Goal: Transaction & Acquisition: Purchase product/service

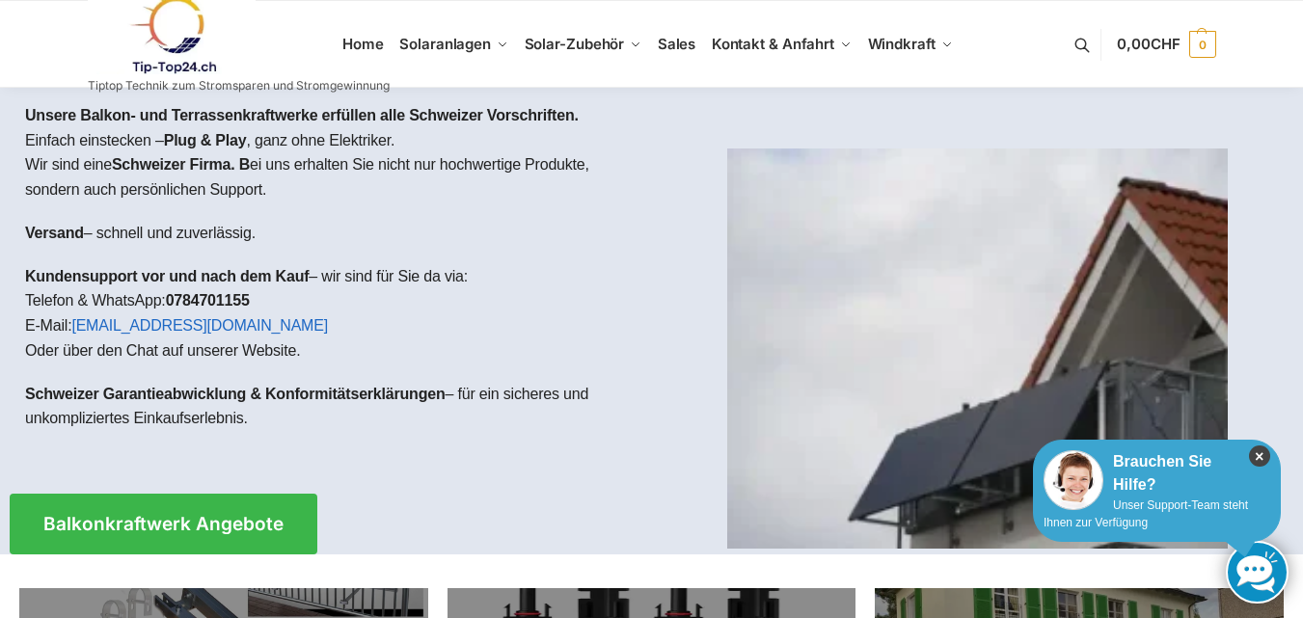
click at [1258, 458] on icon "×" at bounding box center [1259, 456] width 21 height 21
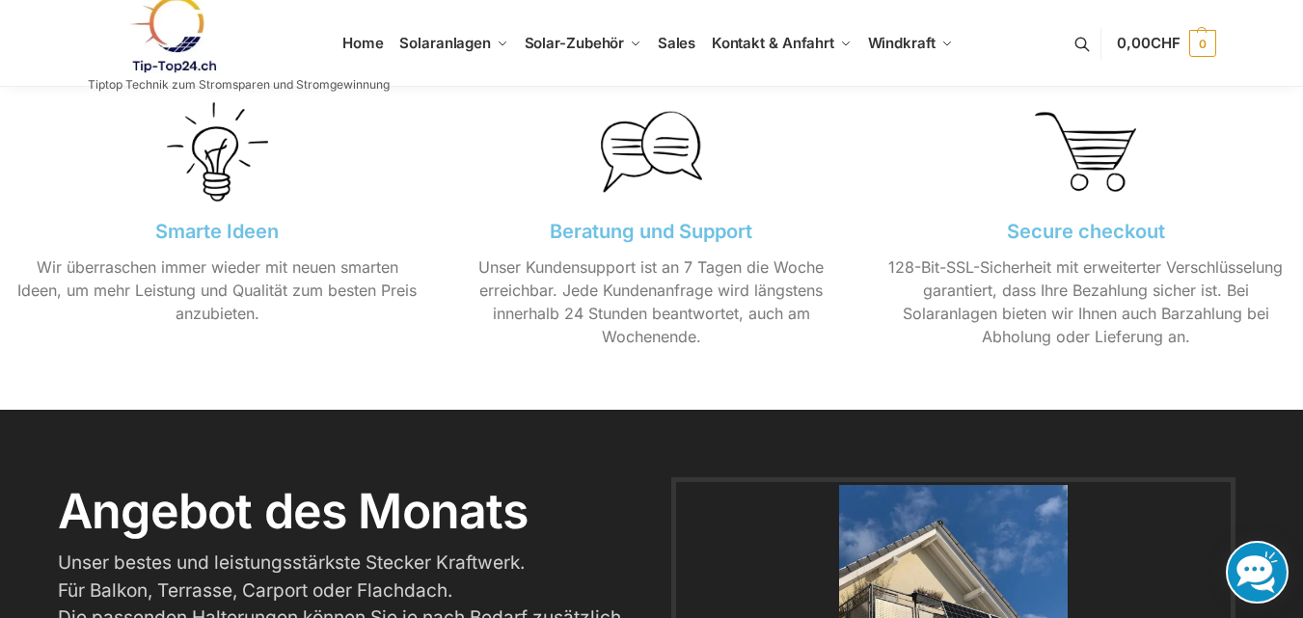
scroll to position [2122, 0]
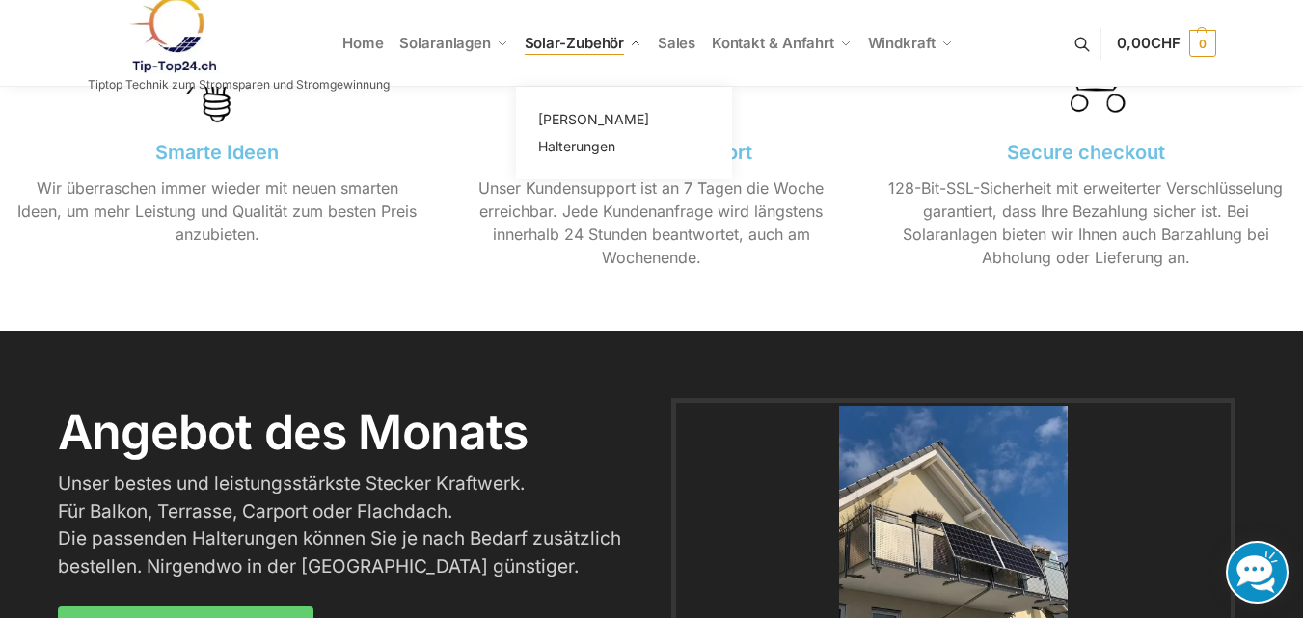
click at [601, 38] on span "Solar-Zubehör" at bounding box center [575, 43] width 100 height 18
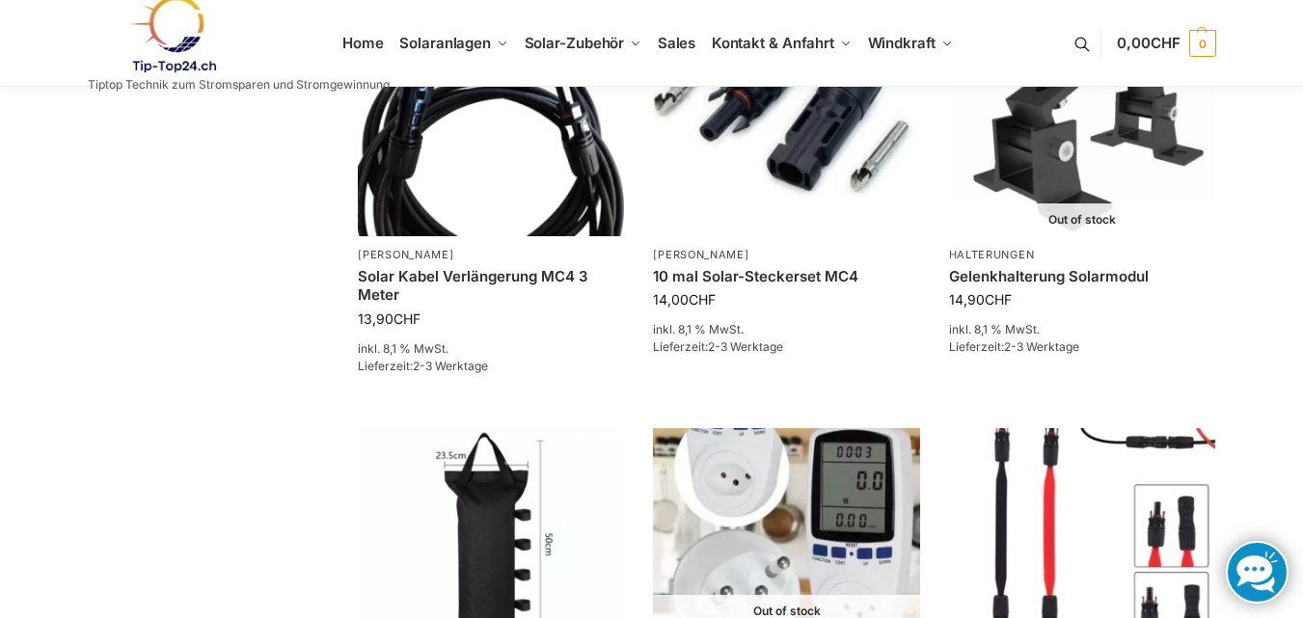
scroll to position [772, 0]
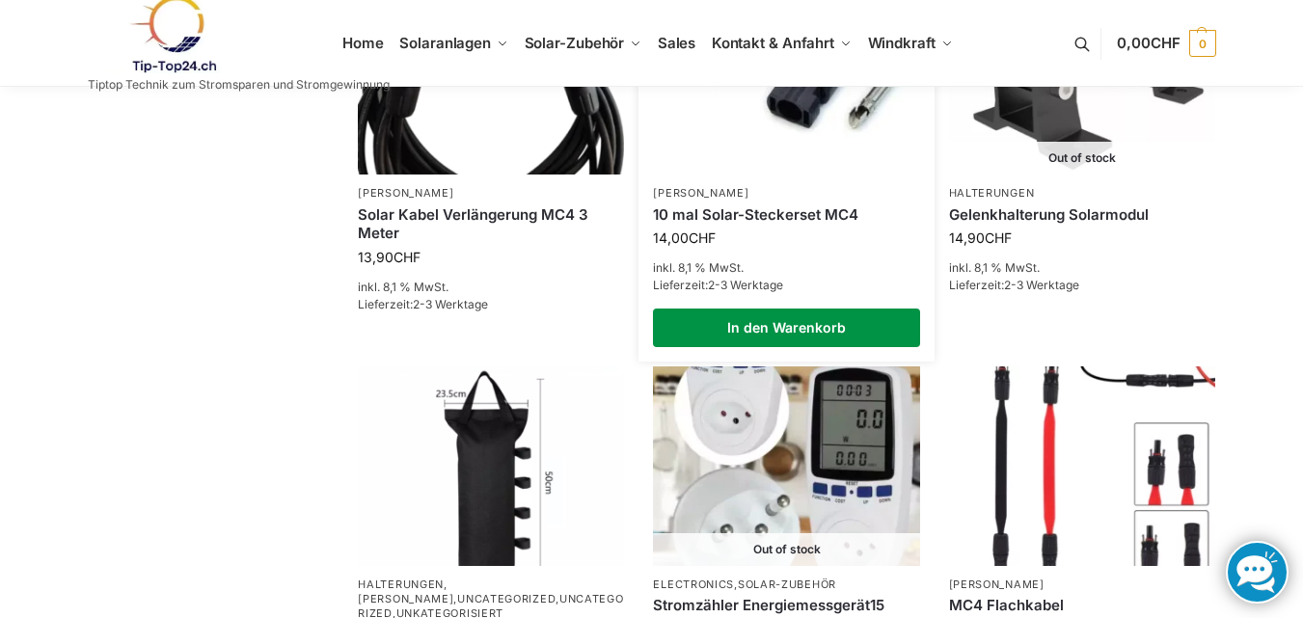
click at [780, 328] on link "In den Warenkorb" at bounding box center [786, 328] width 266 height 39
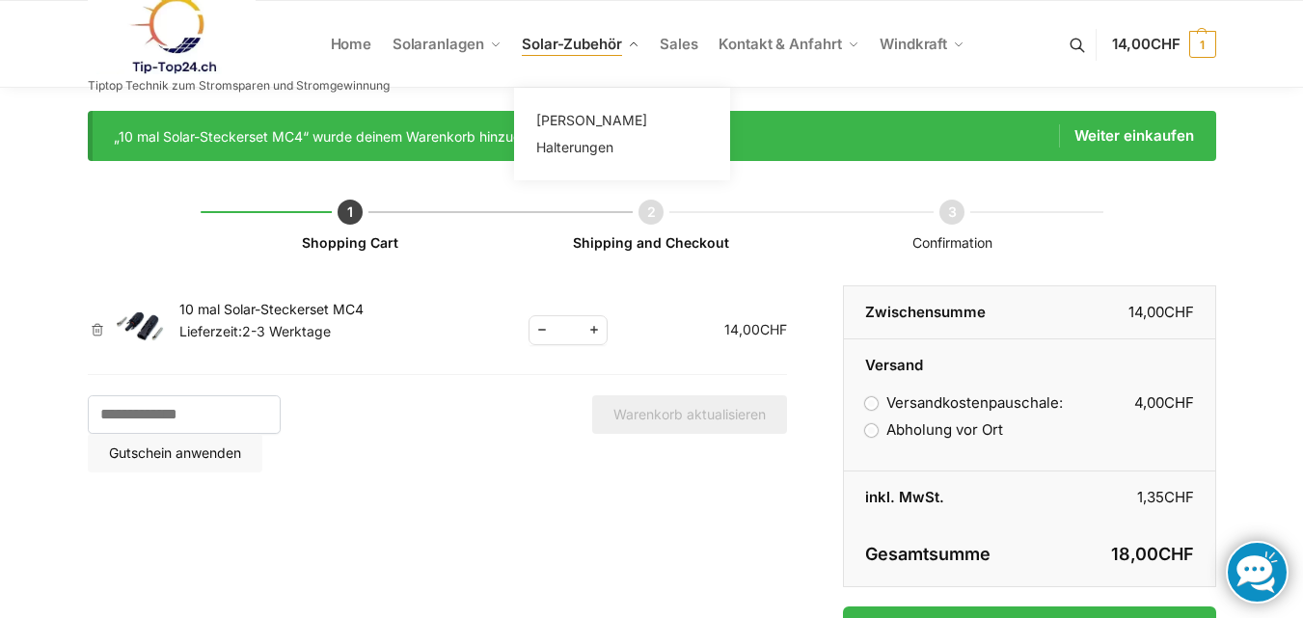
click at [608, 54] on link "Solar-Zubehör" at bounding box center [580, 44] width 133 height 87
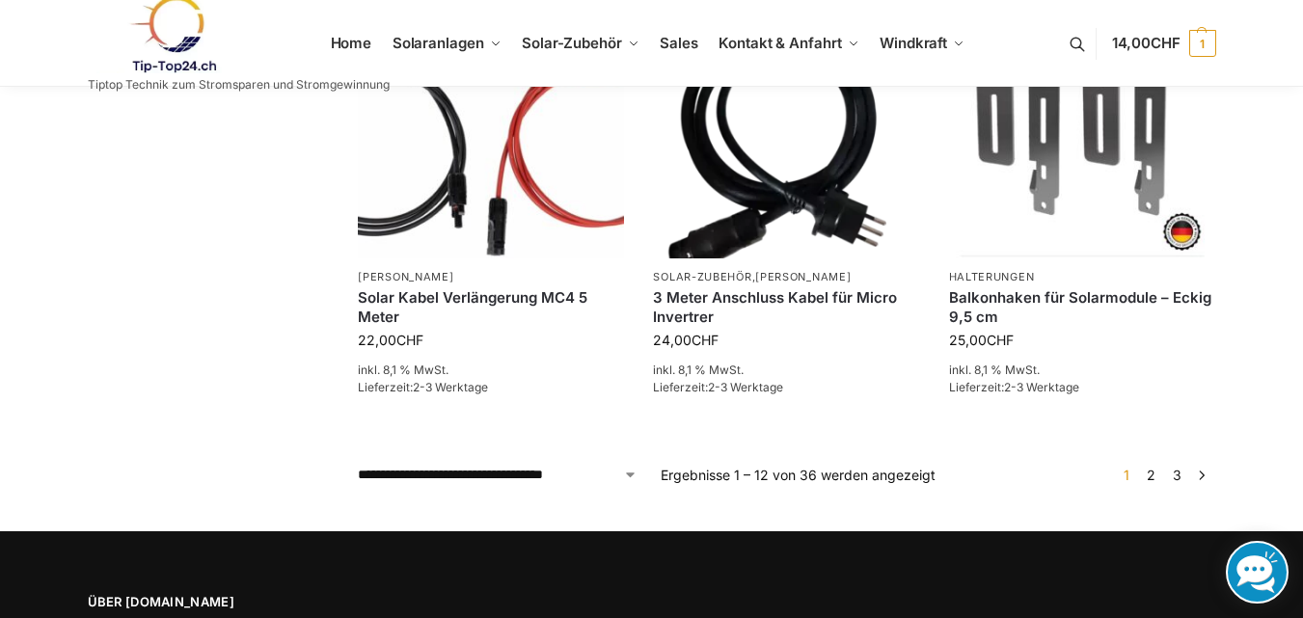
scroll to position [1543, 0]
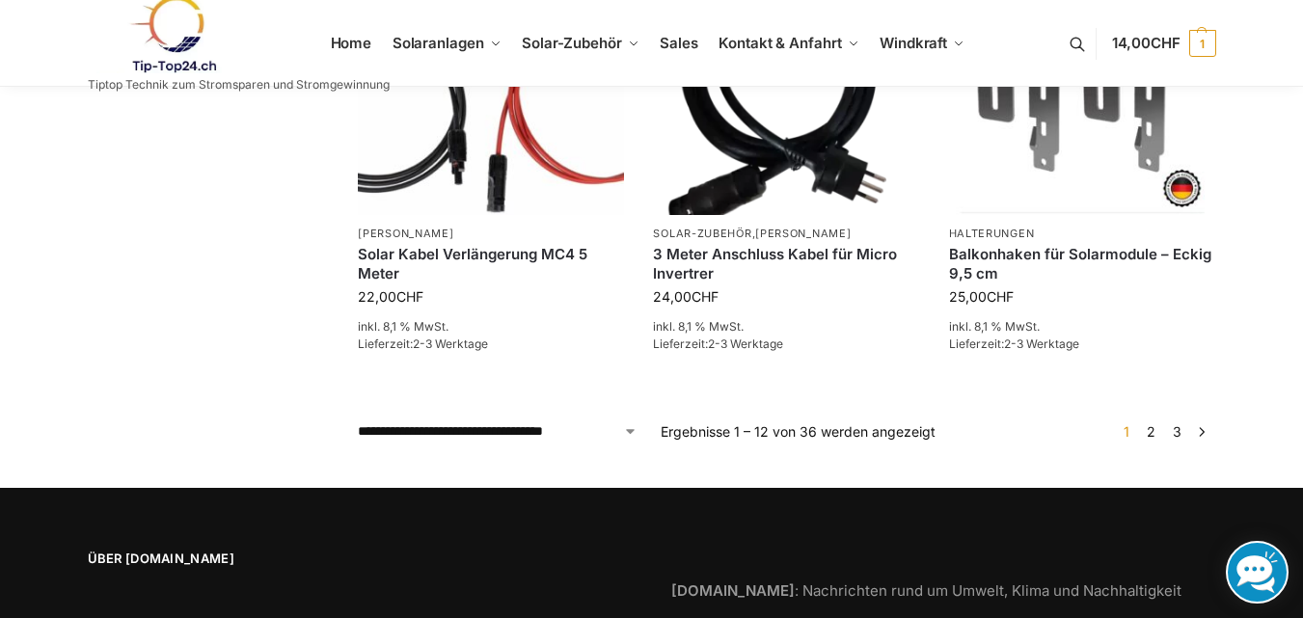
click at [1202, 429] on link "→" at bounding box center [1201, 431] width 14 height 20
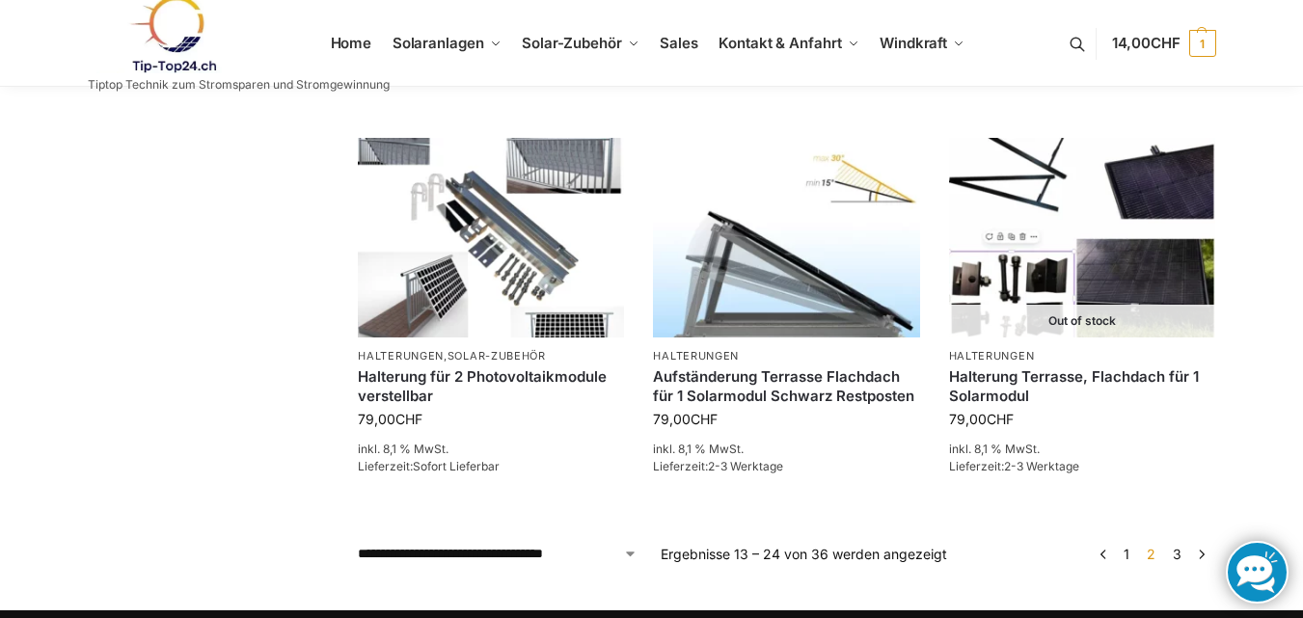
scroll to position [1447, 0]
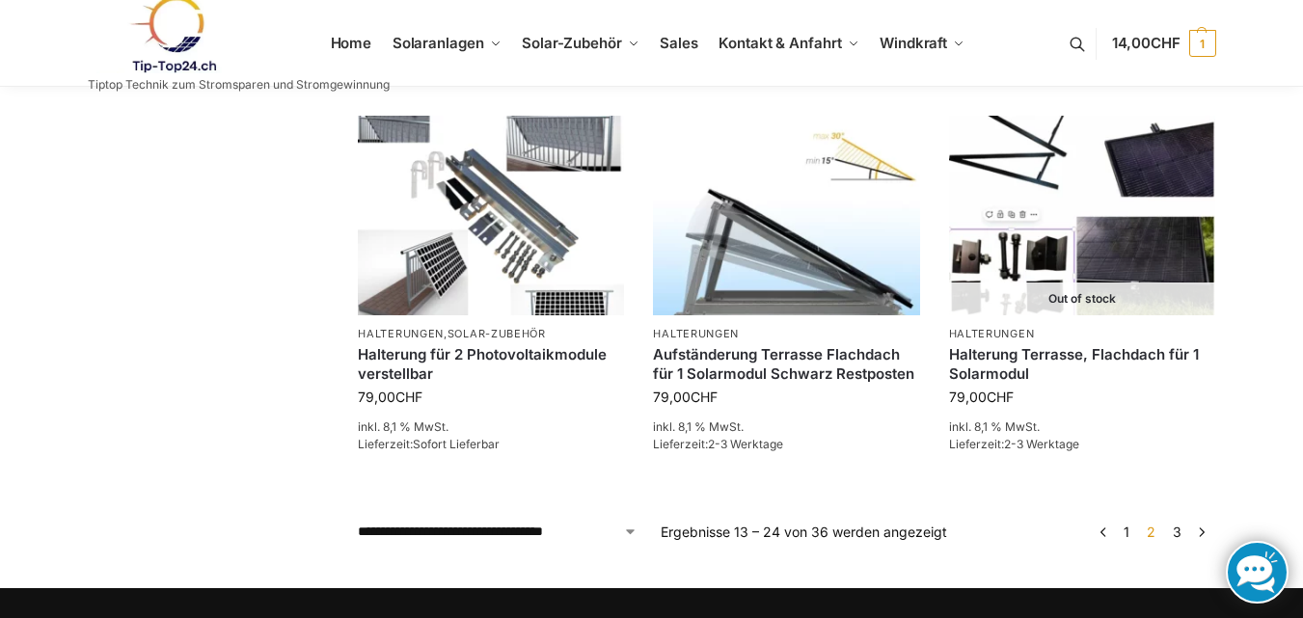
click at [1198, 533] on link "→" at bounding box center [1201, 532] width 14 height 20
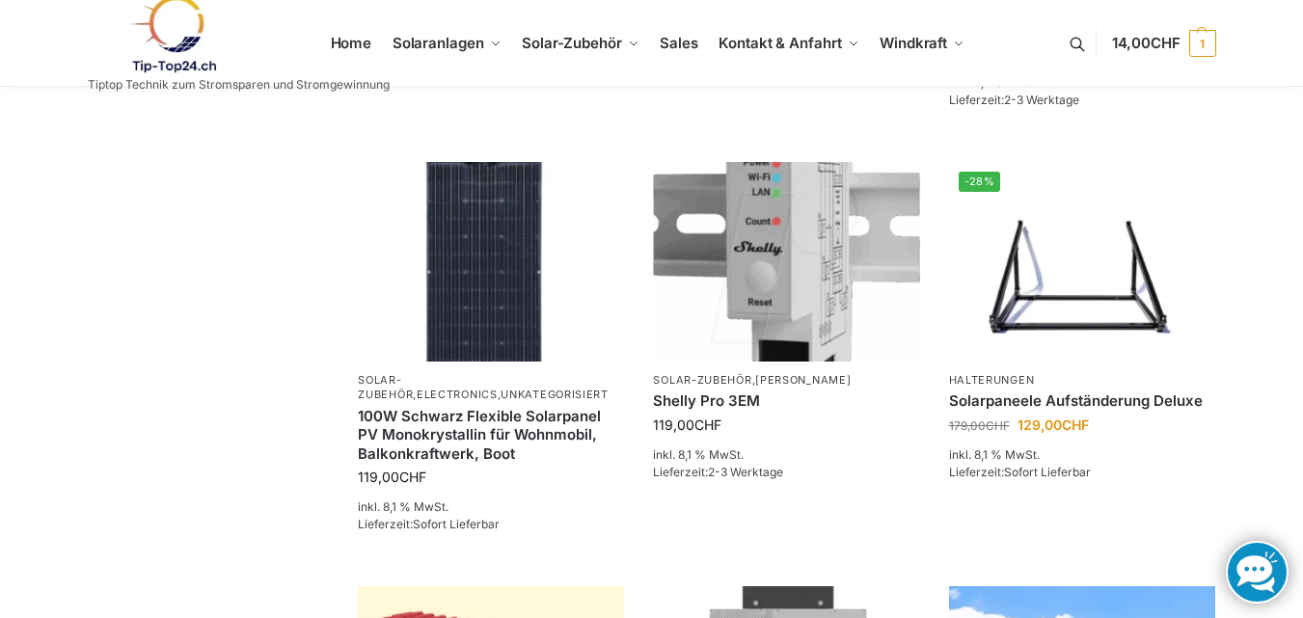
scroll to position [675, 0]
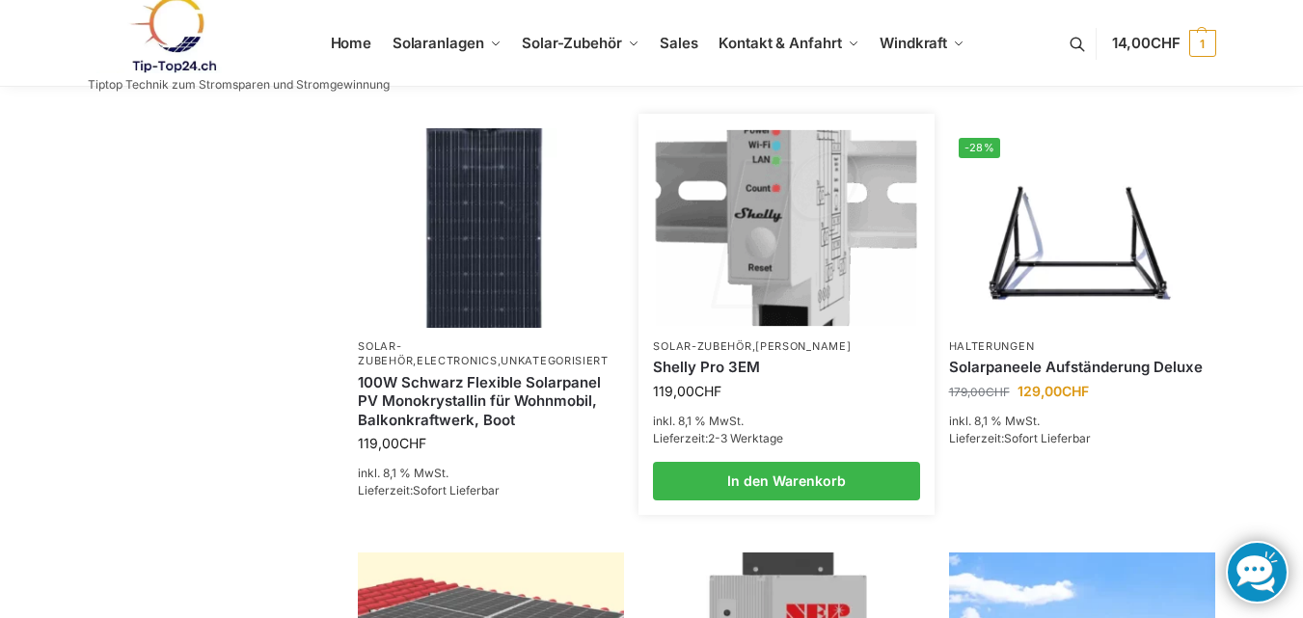
click at [804, 287] on img at bounding box center [786, 227] width 261 height 196
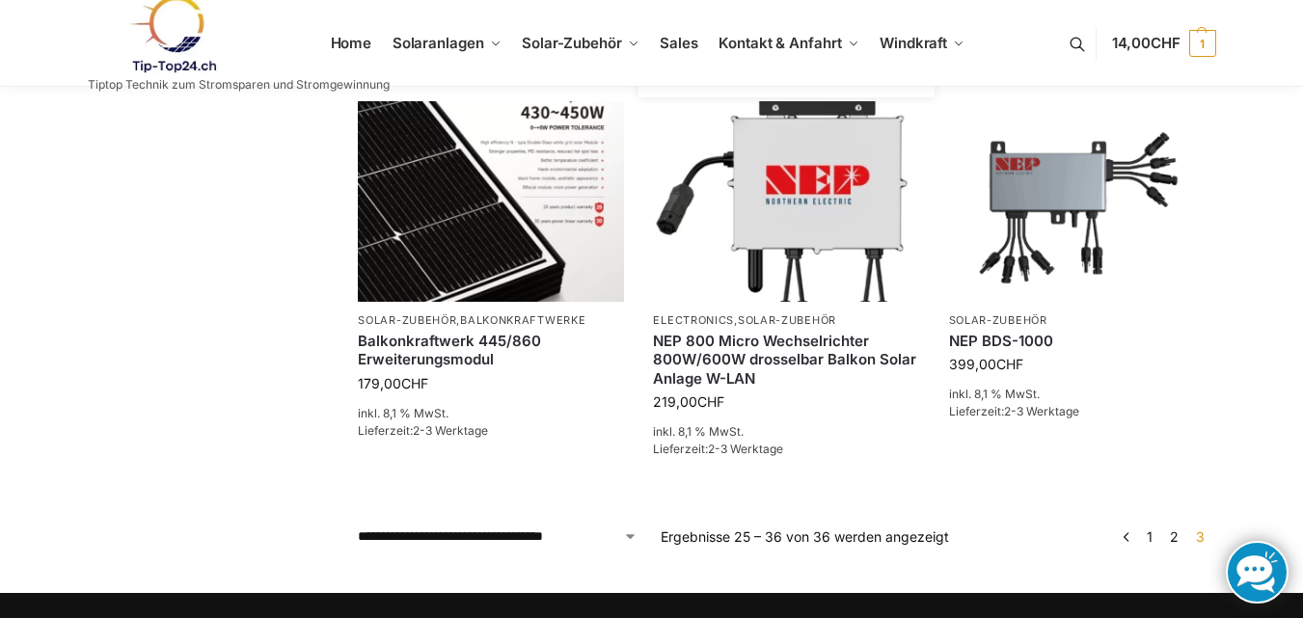
scroll to position [1543, 0]
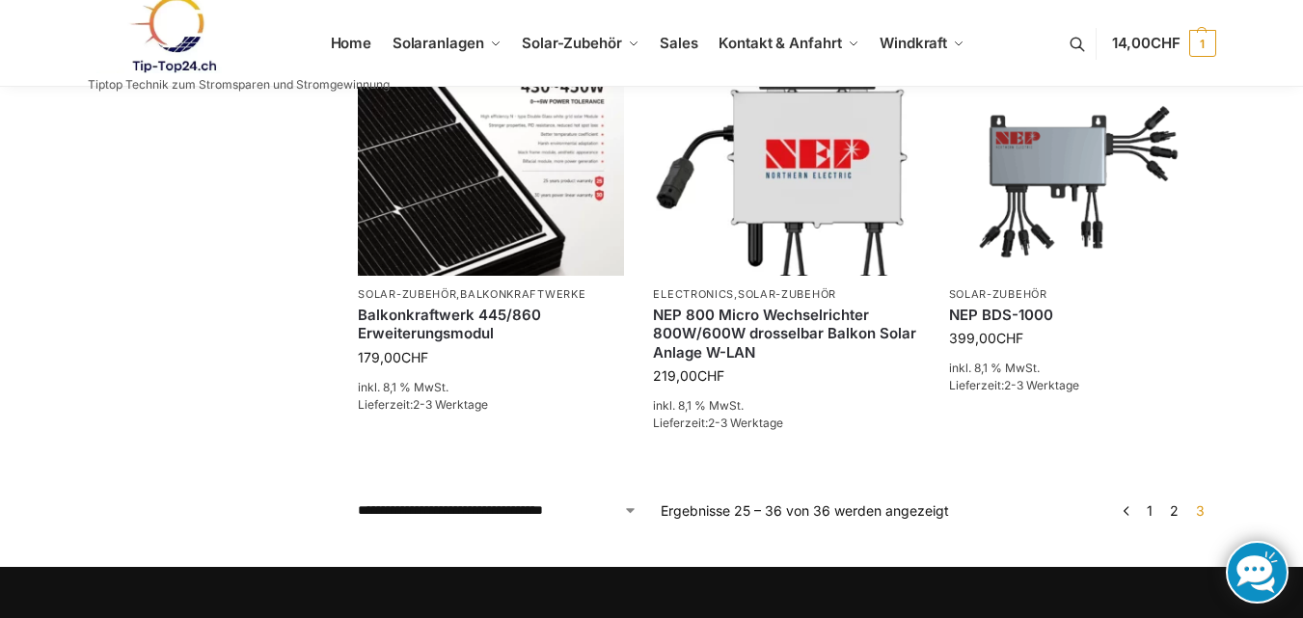
click at [1198, 506] on span "3" at bounding box center [1200, 510] width 18 height 16
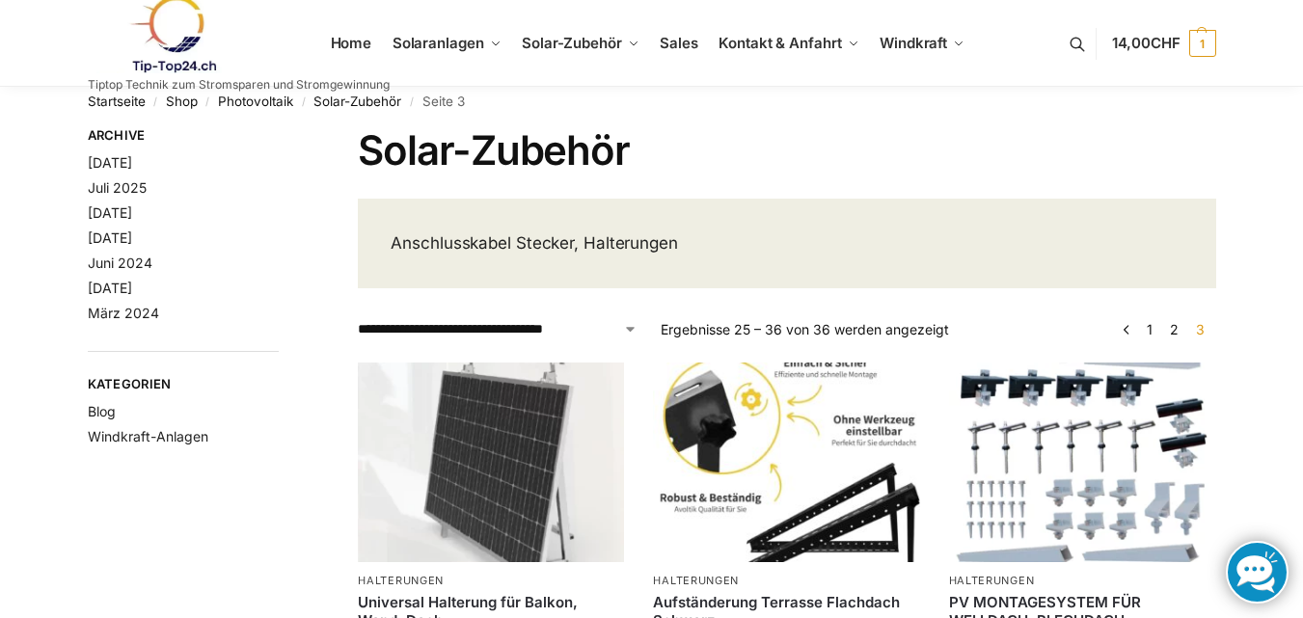
scroll to position [0, 0]
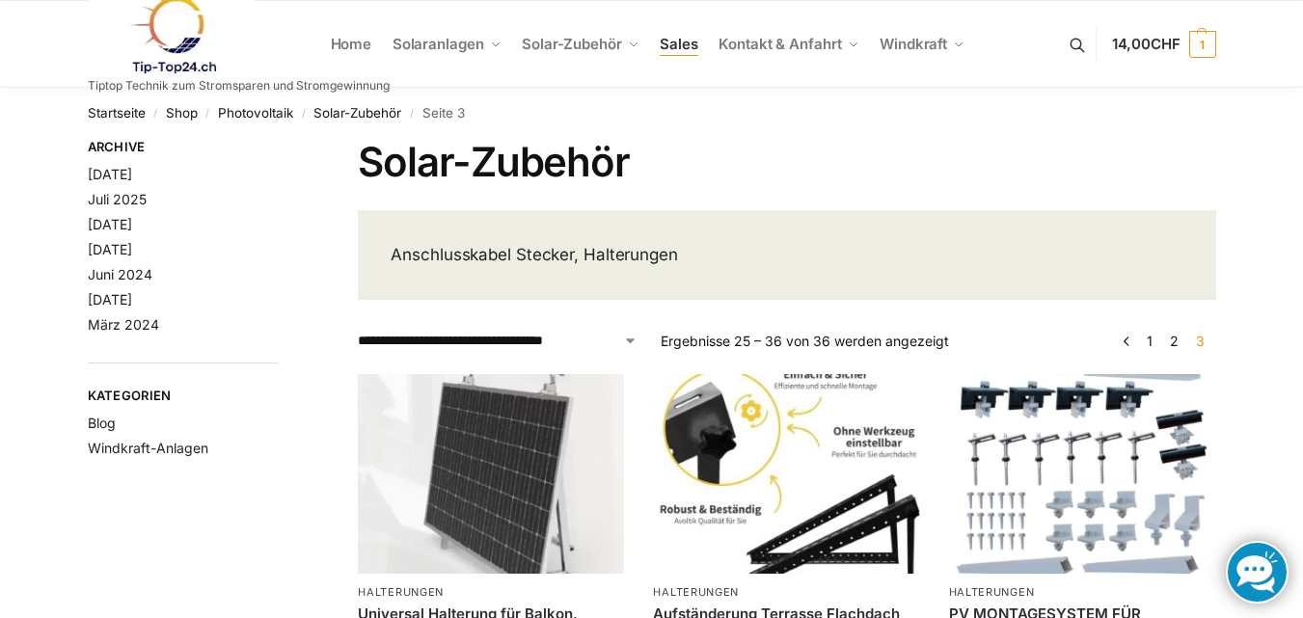
click at [690, 42] on span "Sales" at bounding box center [679, 44] width 39 height 18
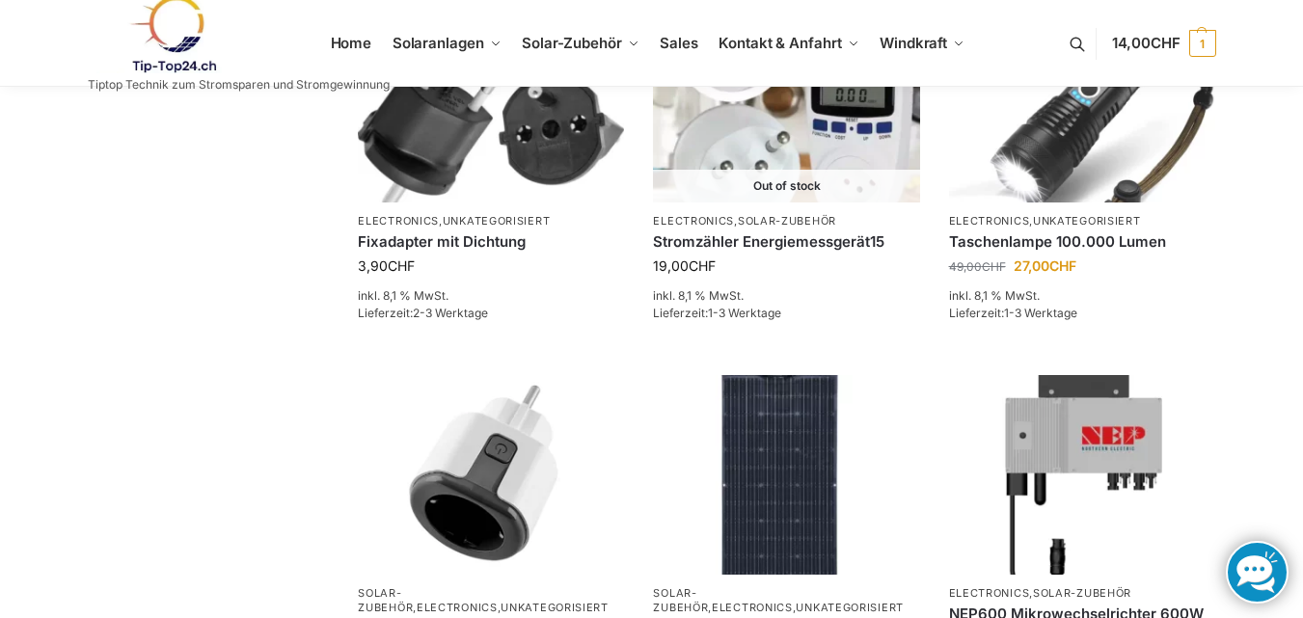
scroll to position [380, 0]
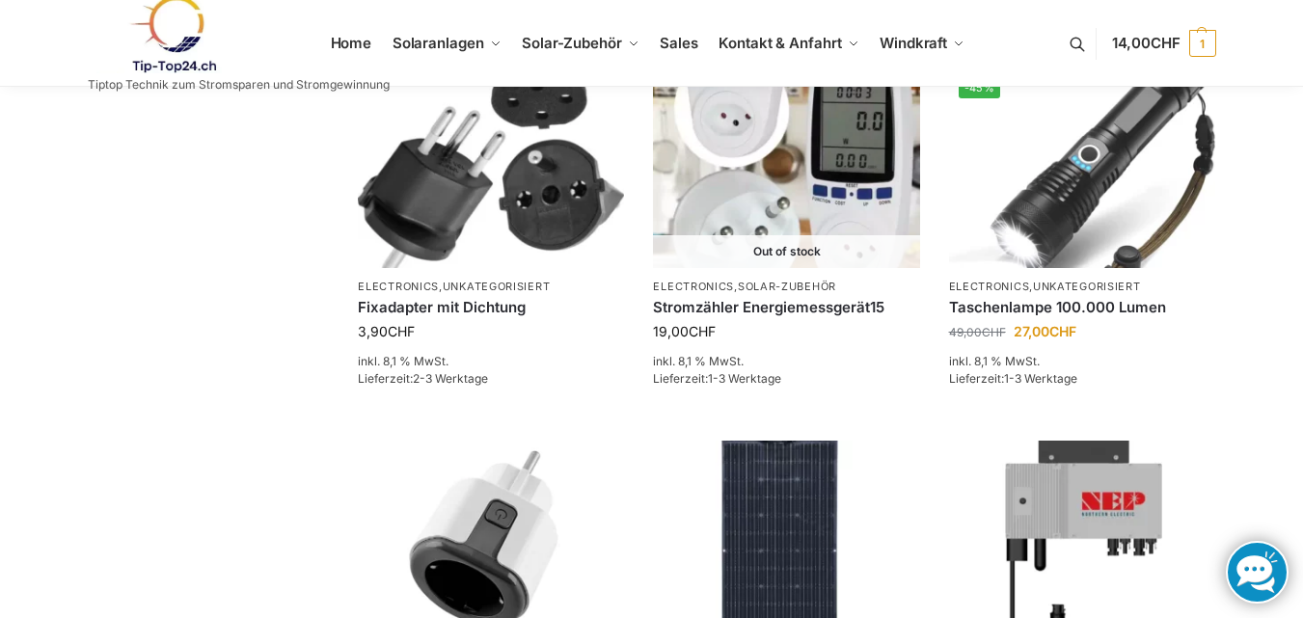
click at [354, 43] on link at bounding box center [239, 34] width 302 height 78
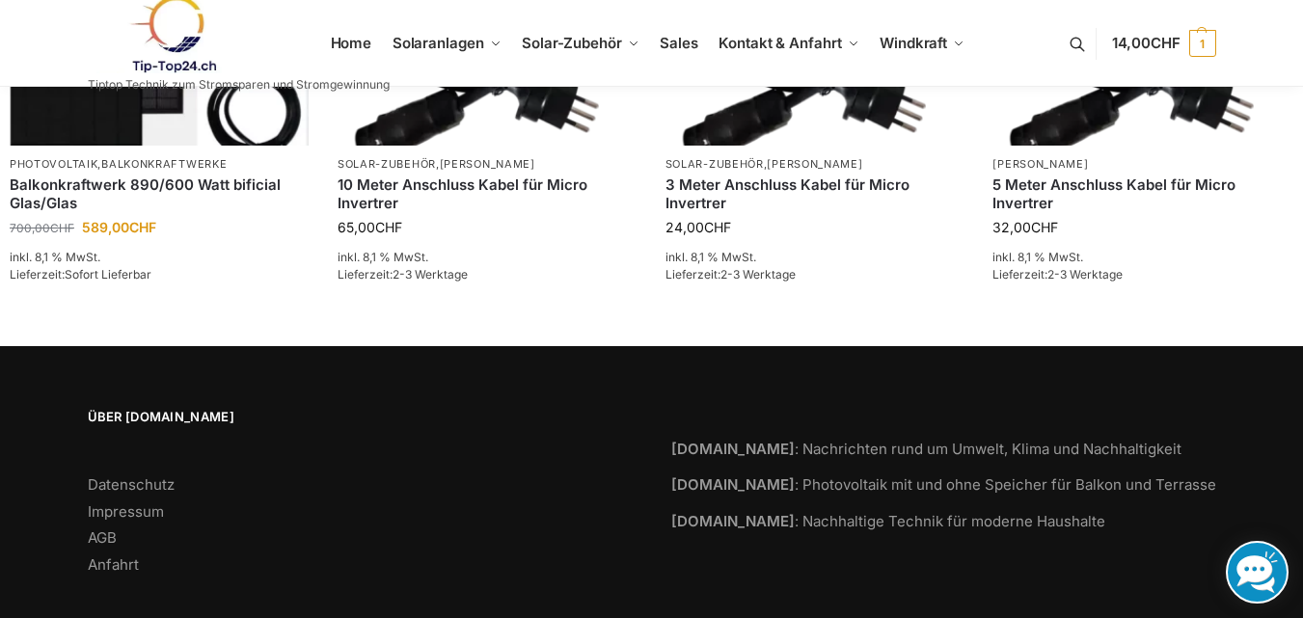
scroll to position [3109, 0]
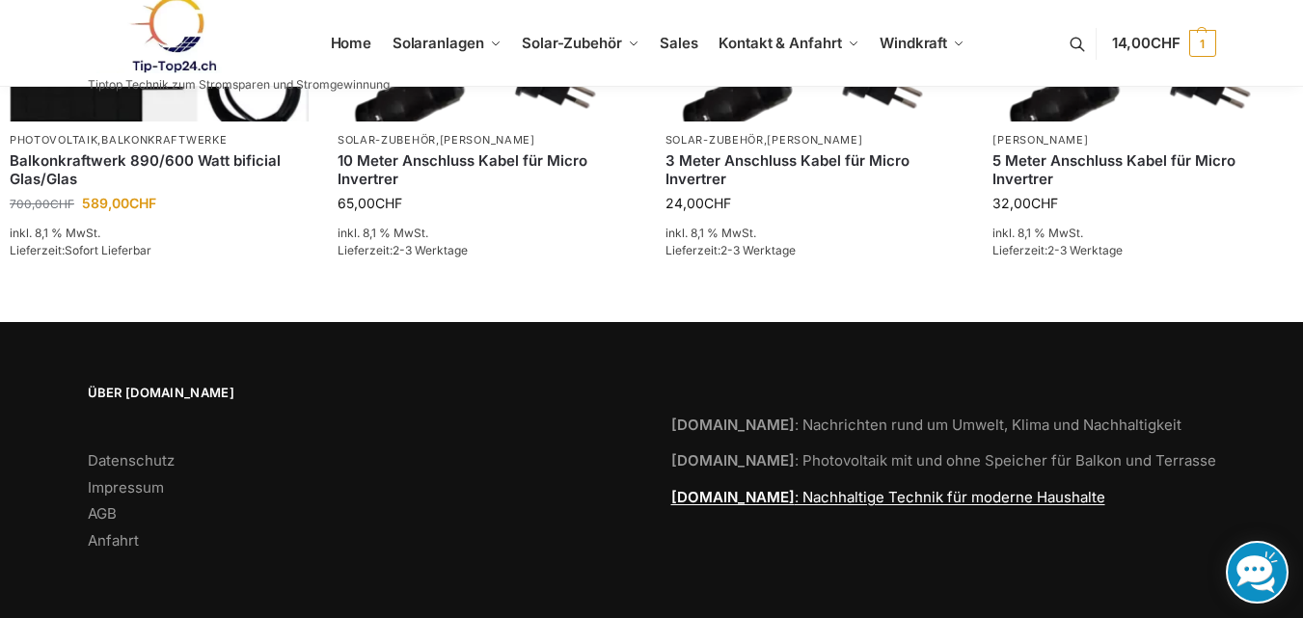
click at [883, 502] on link "[DOMAIN_NAME] : Nachhaltige Technik für moderne Haushalte" at bounding box center [888, 497] width 434 height 18
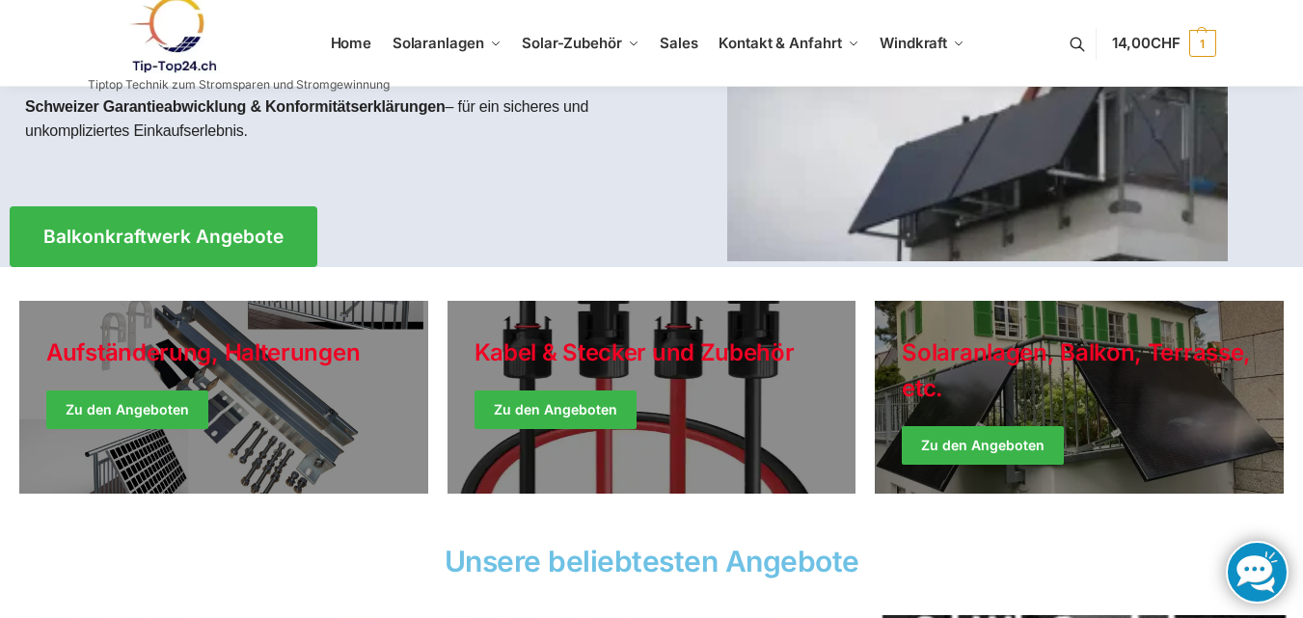
scroll to position [289, 0]
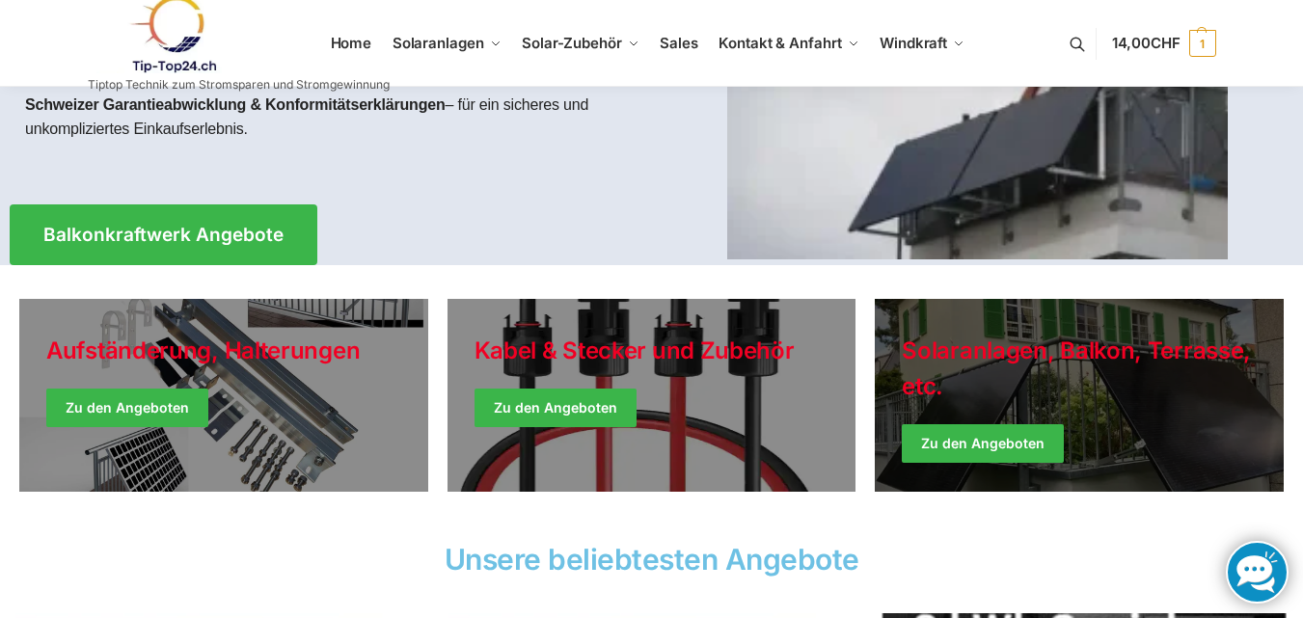
click at [985, 445] on link "Winter Jackets" at bounding box center [1079, 395] width 409 height 193
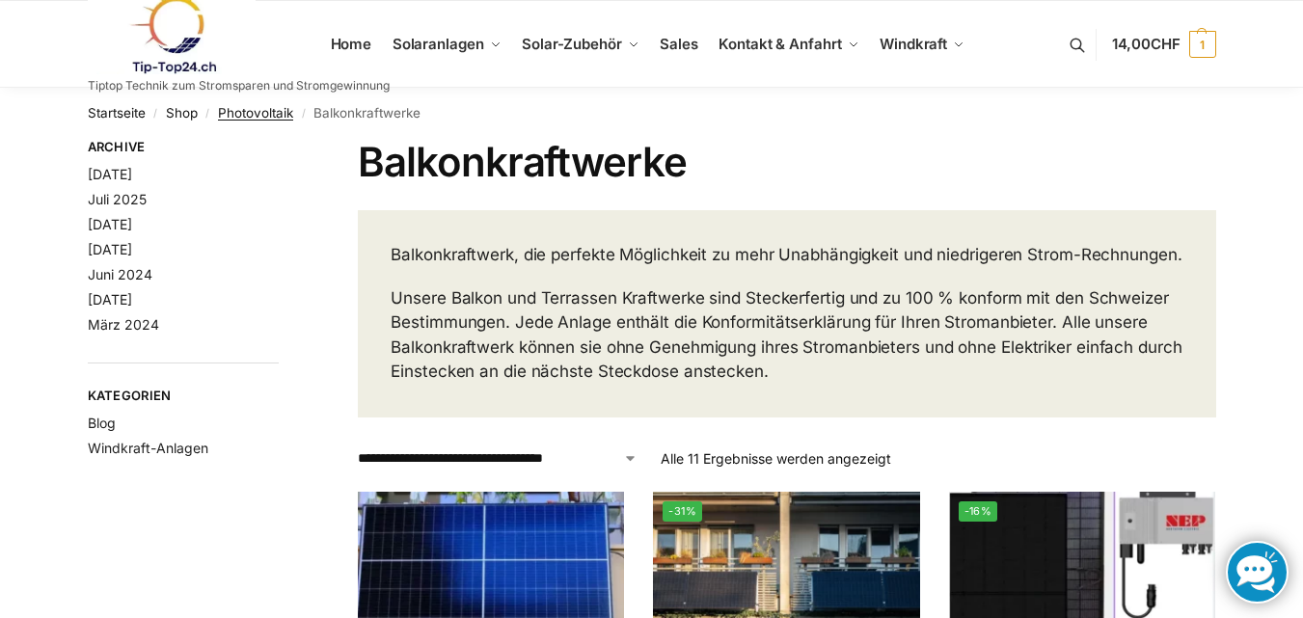
click at [247, 114] on link "Photovoltaik" at bounding box center [255, 112] width 75 height 15
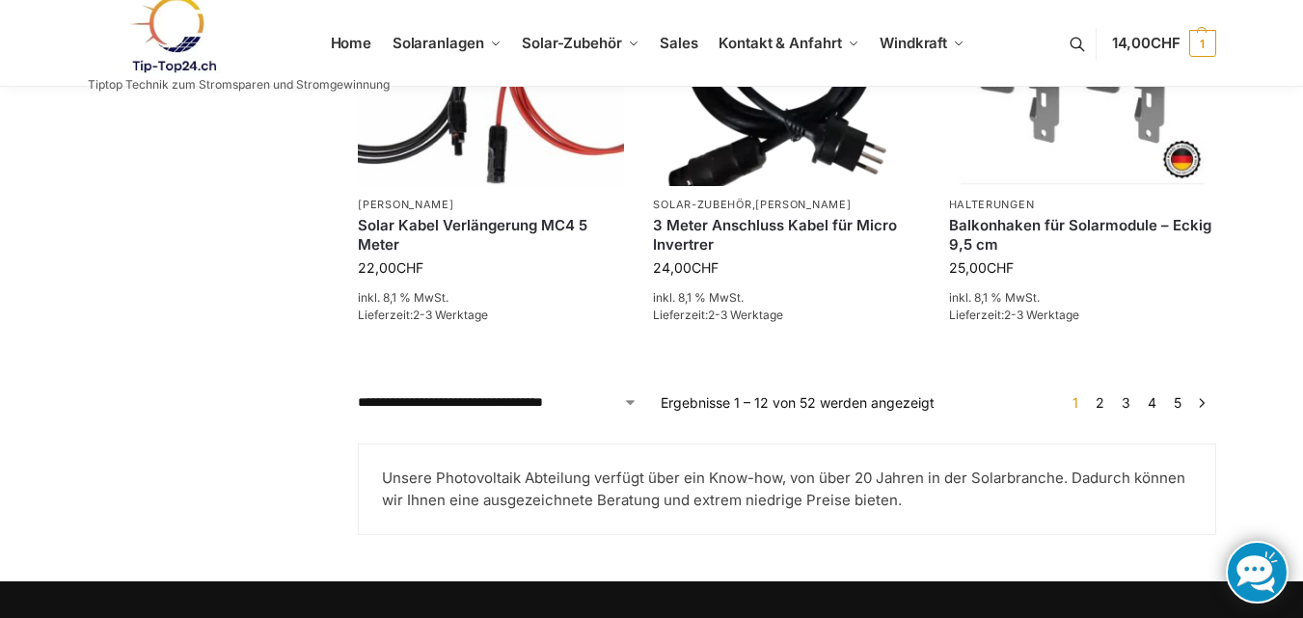
scroll to position [2025, 0]
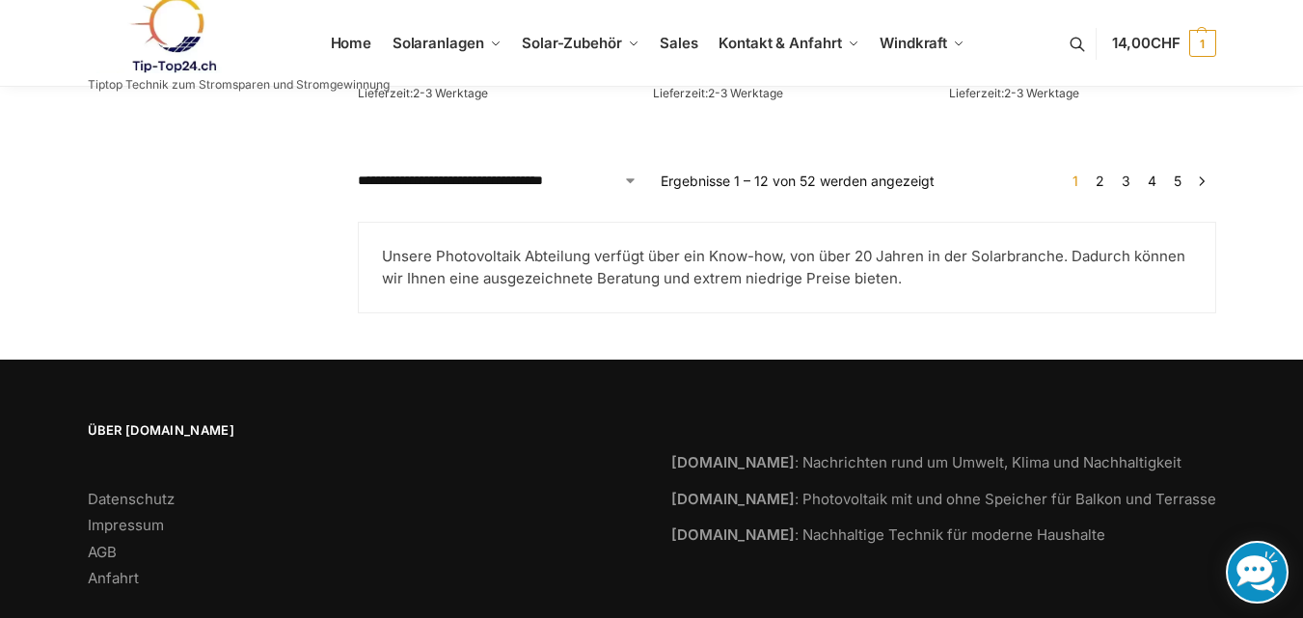
click at [1099, 180] on link "2" at bounding box center [1100, 181] width 18 height 16
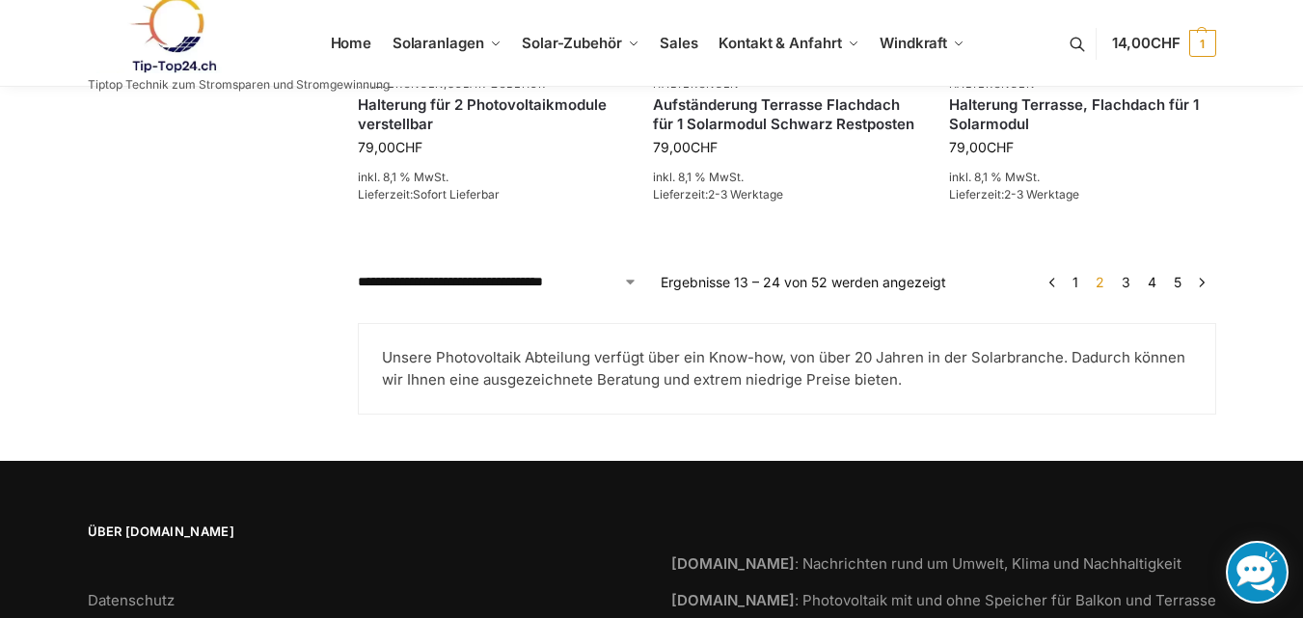
scroll to position [1929, 0]
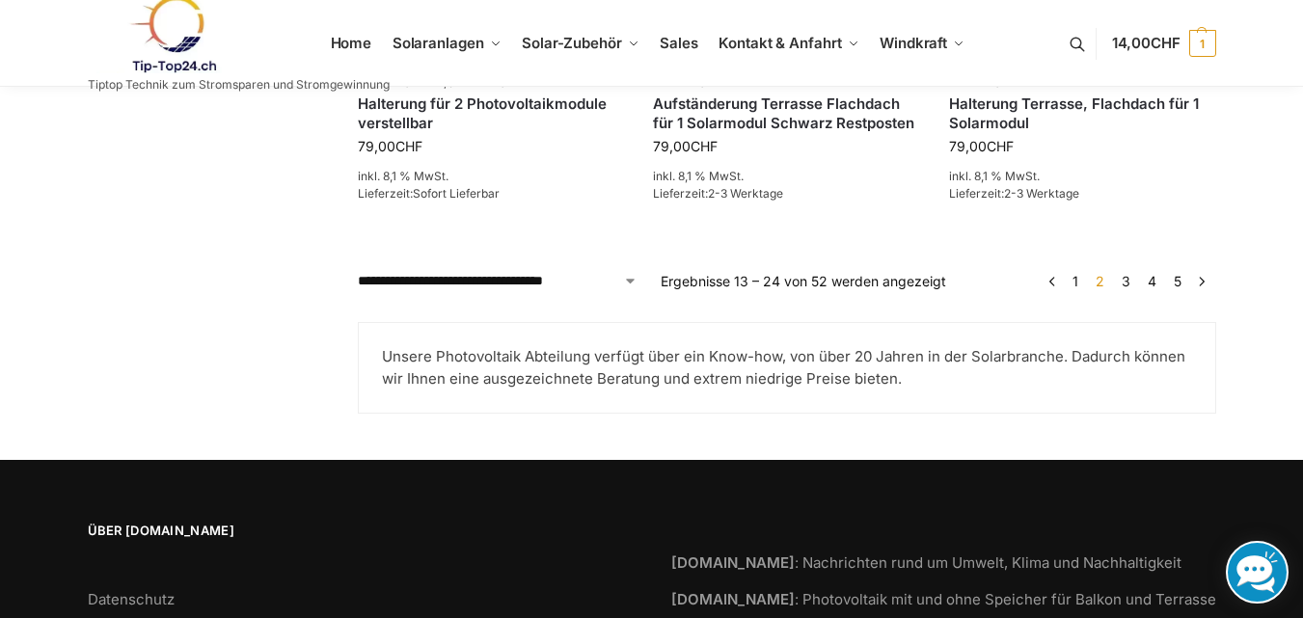
click at [1127, 280] on link "3" at bounding box center [1126, 281] width 18 height 16
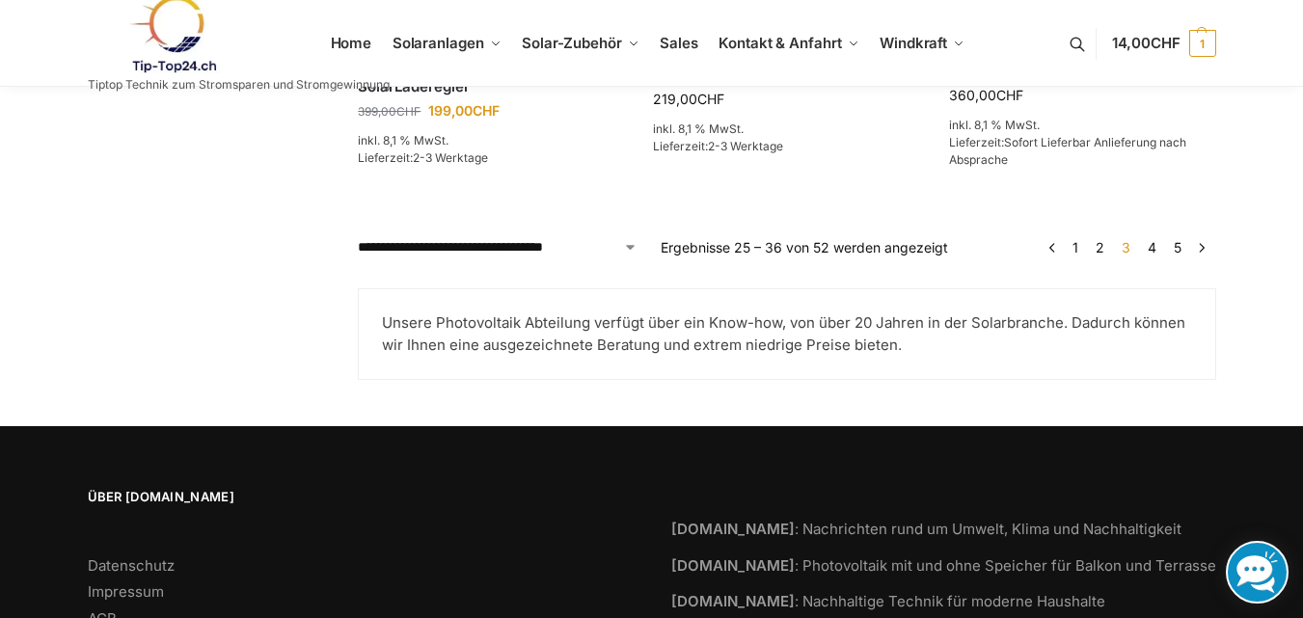
scroll to position [2156, 0]
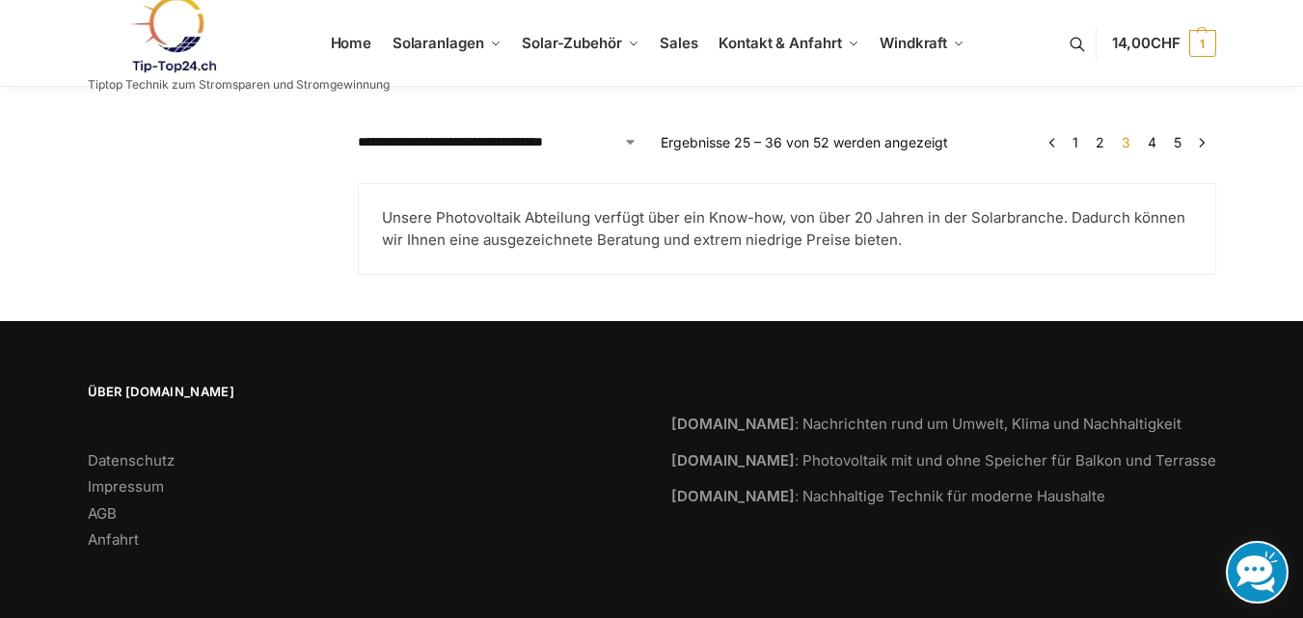
click at [1156, 143] on link "4" at bounding box center [1152, 142] width 18 height 16
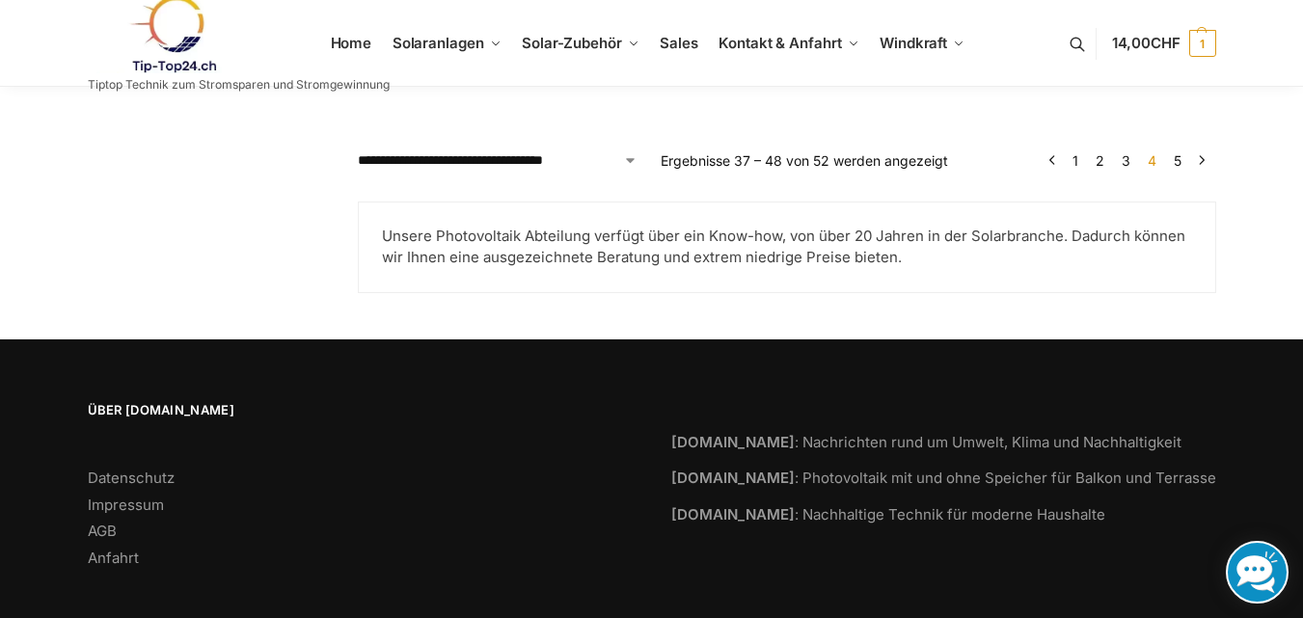
scroll to position [2135, 0]
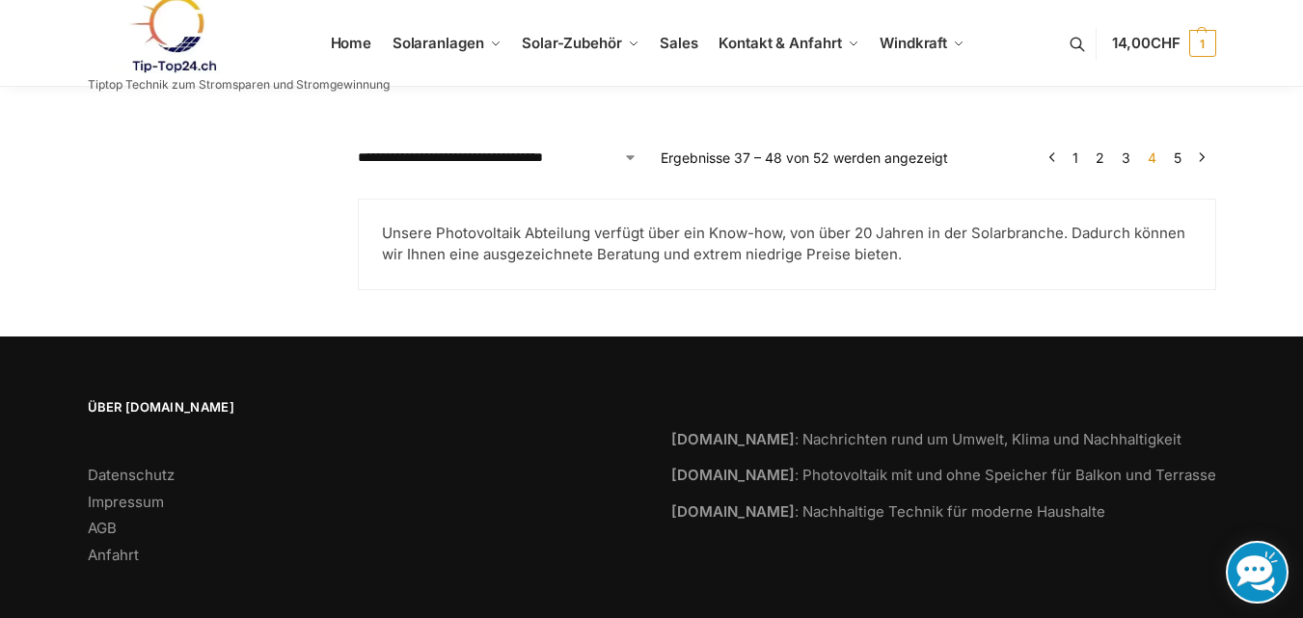
click at [1176, 149] on link "5" at bounding box center [1177, 157] width 17 height 16
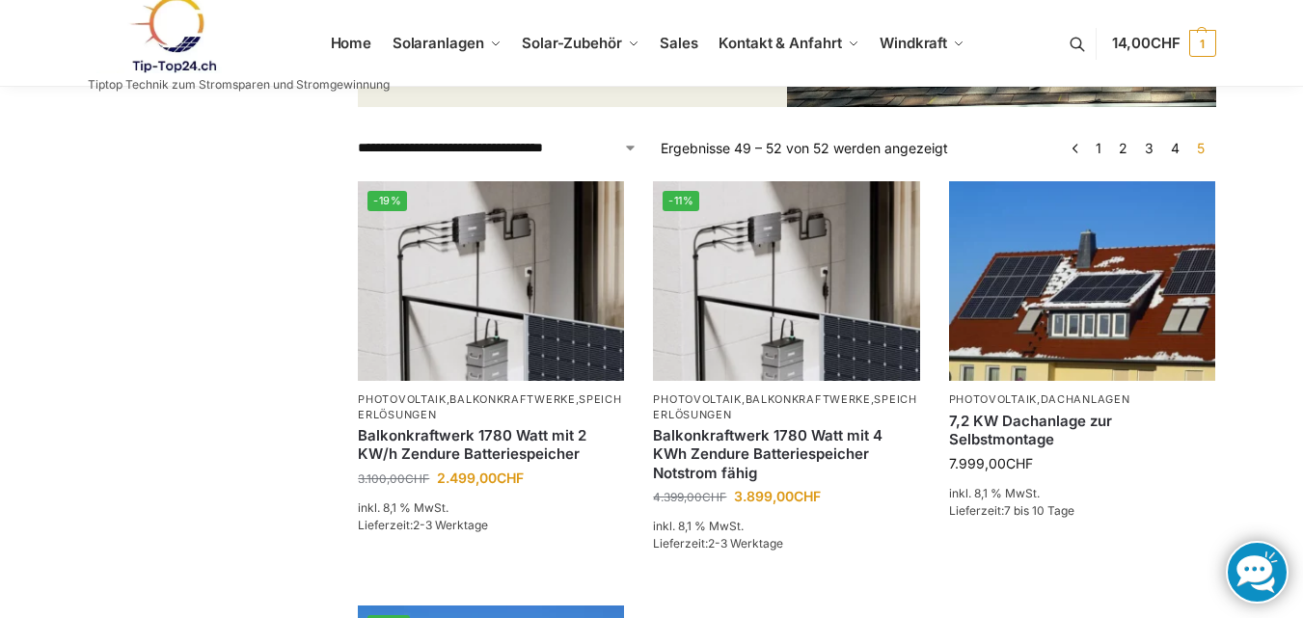
scroll to position [386, 0]
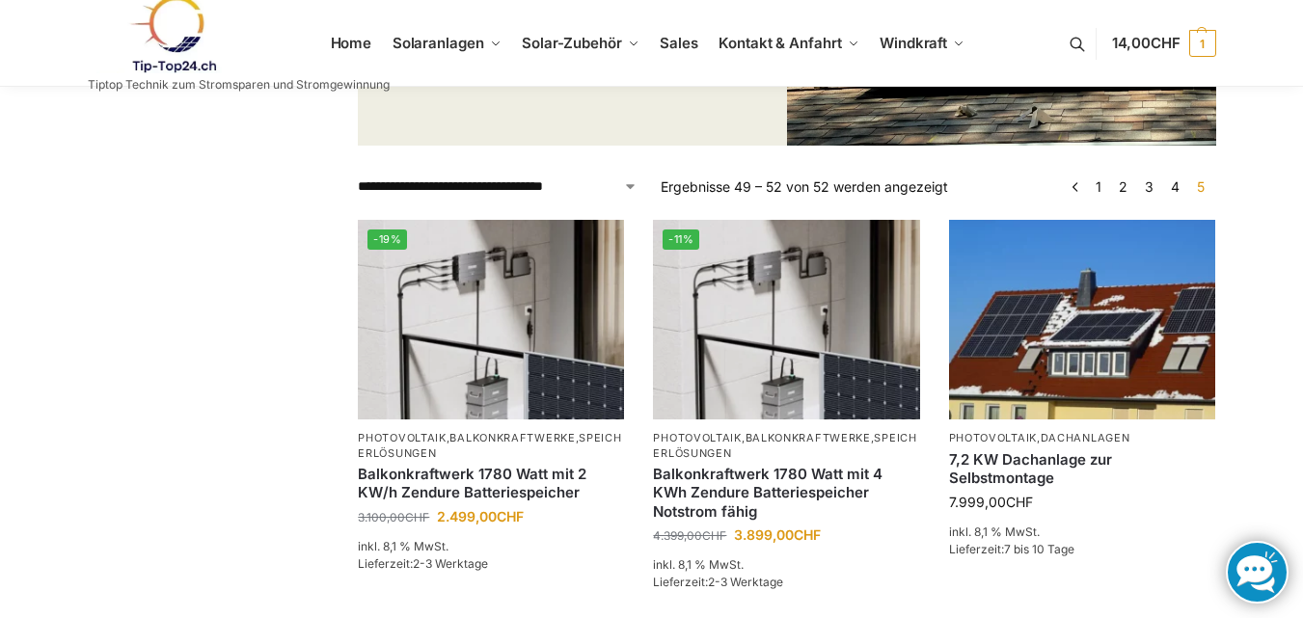
click at [1175, 189] on link "4" at bounding box center [1175, 186] width 18 height 16
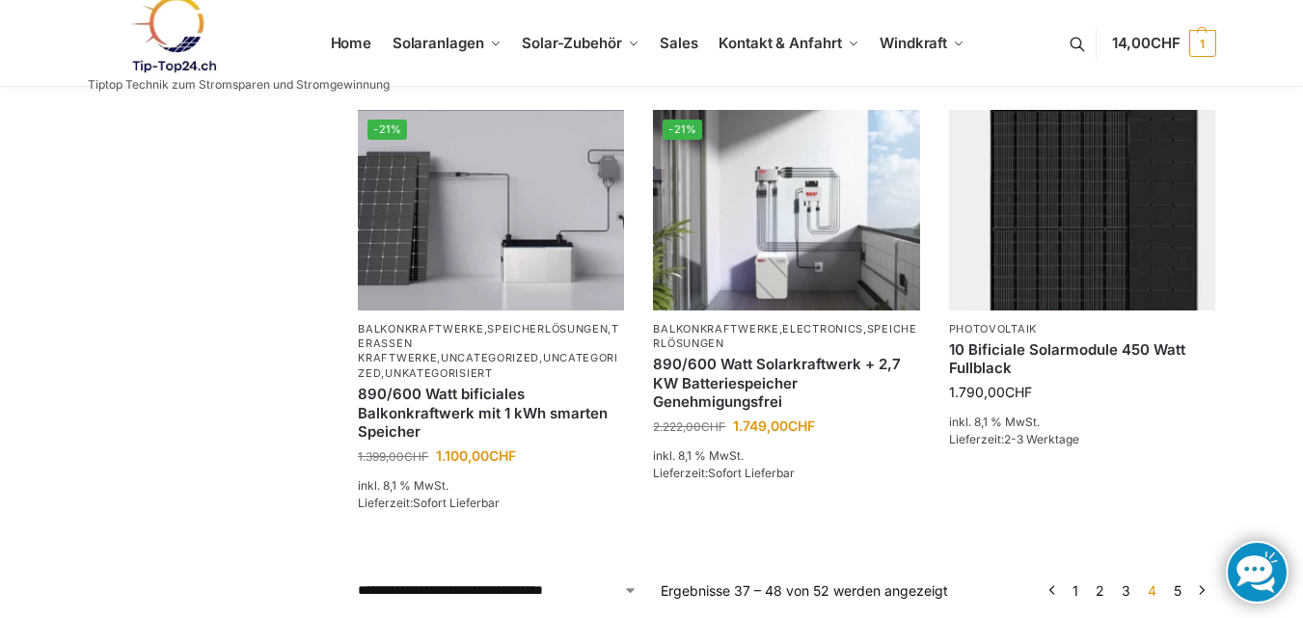
scroll to position [1736, 0]
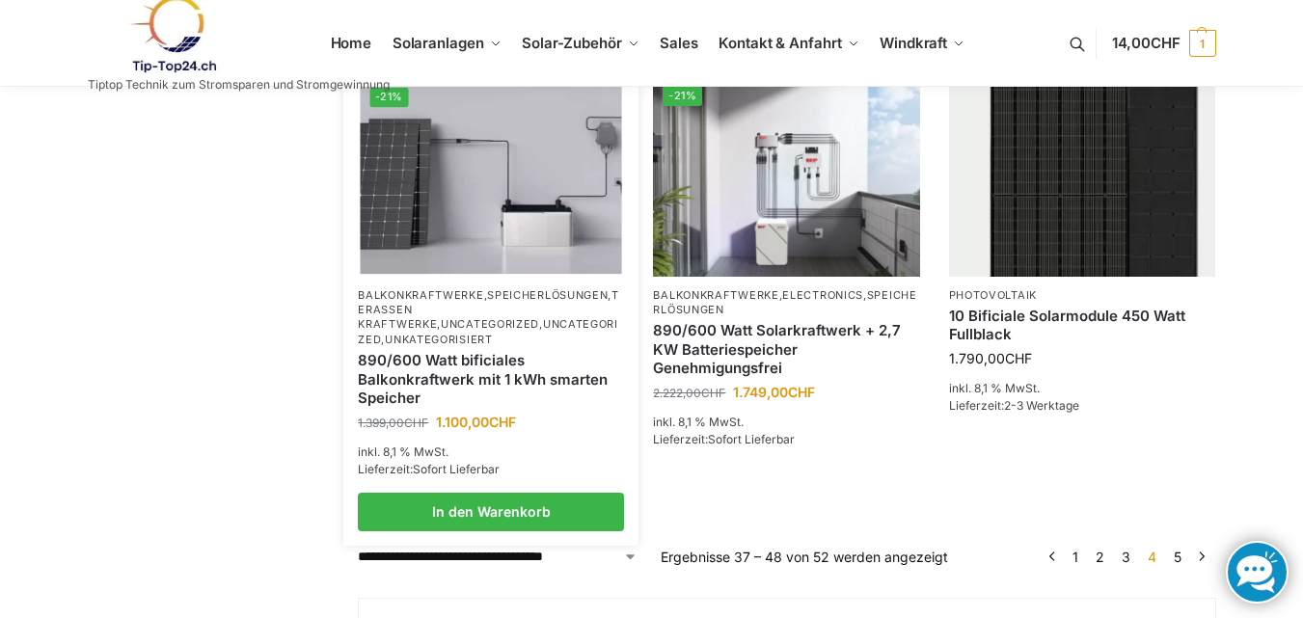
click at [463, 172] on img at bounding box center [491, 176] width 261 height 196
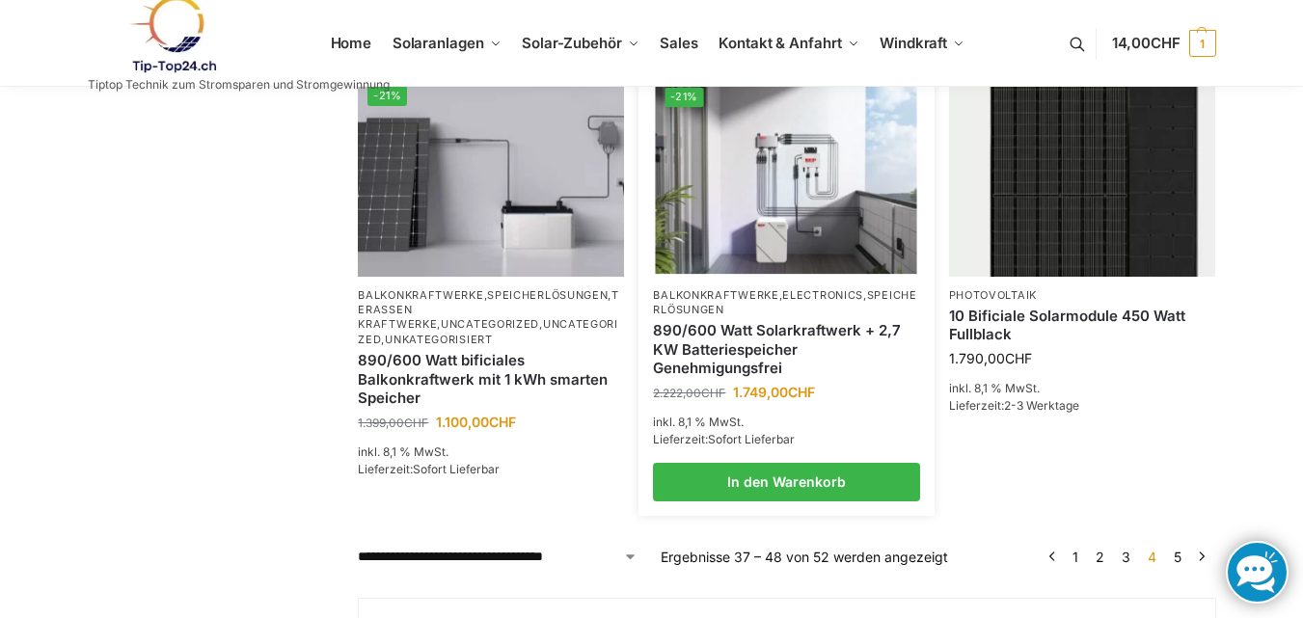
click at [830, 209] on img at bounding box center [786, 176] width 261 height 196
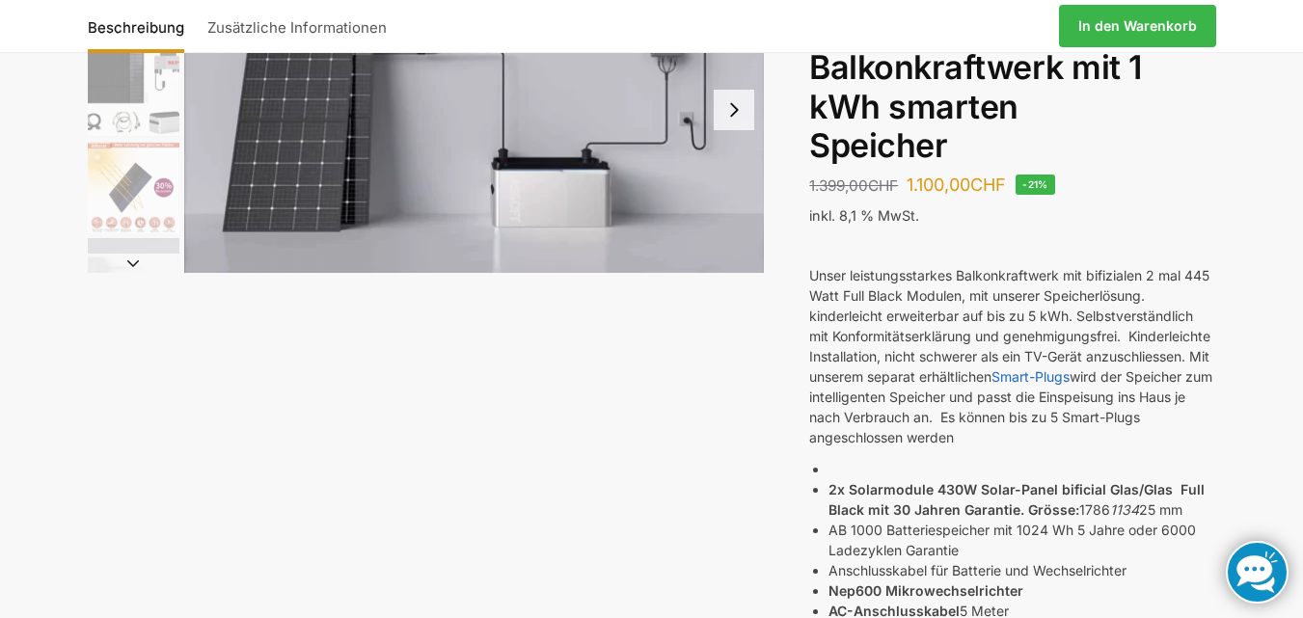
scroll to position [193, 0]
click at [160, 124] on img "2 / 7" at bounding box center [134, 90] width 92 height 92
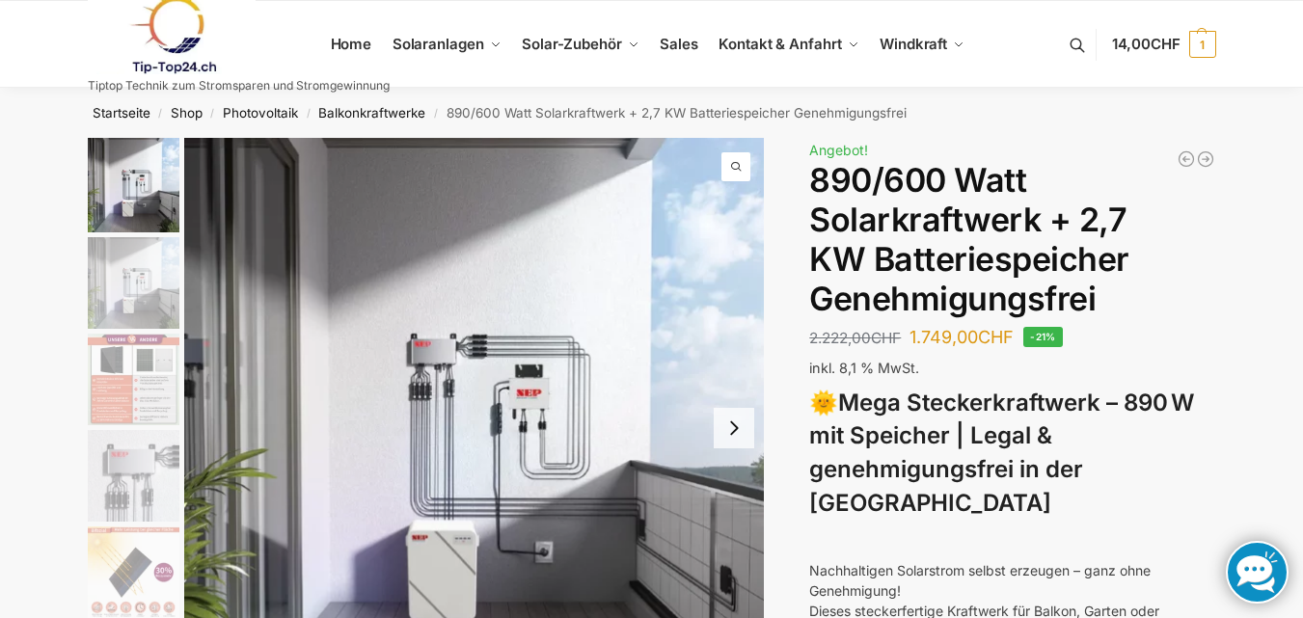
click at [1072, 39] on button at bounding box center [1087, 45] width 49 height 90
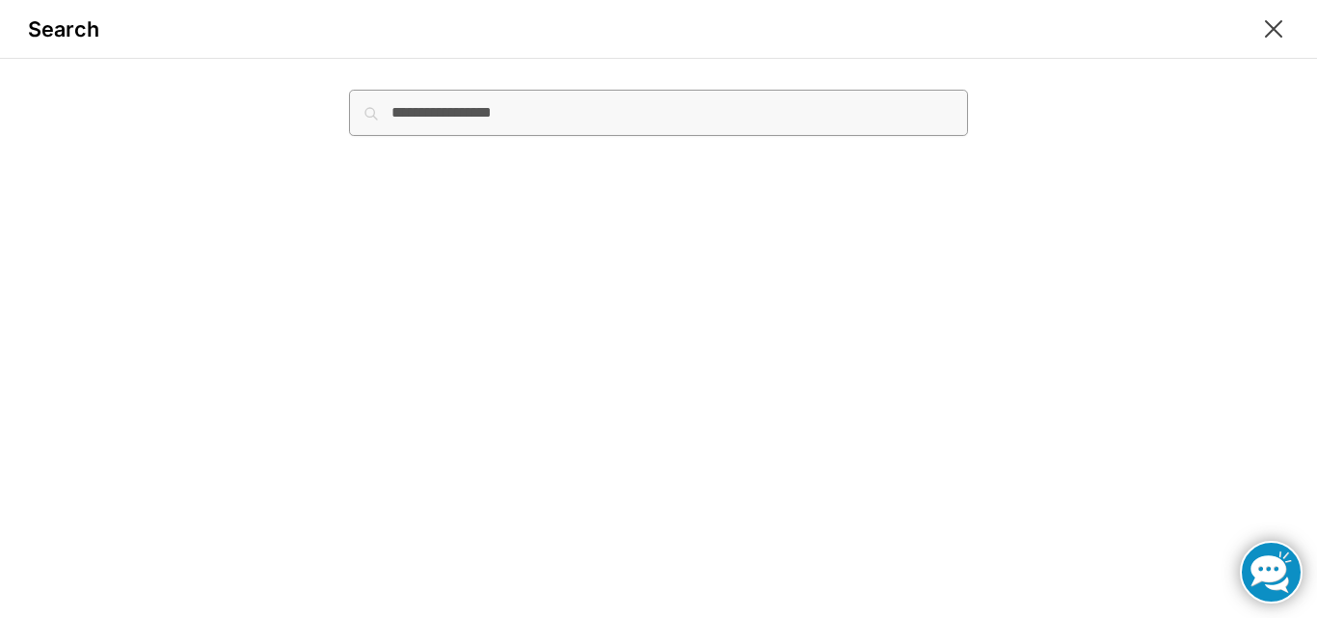
click at [569, 116] on input "Suche nach:" at bounding box center [658, 113] width 619 height 46
type input "**********"
click at [904, 90] on button "Suchen" at bounding box center [936, 100] width 65 height 21
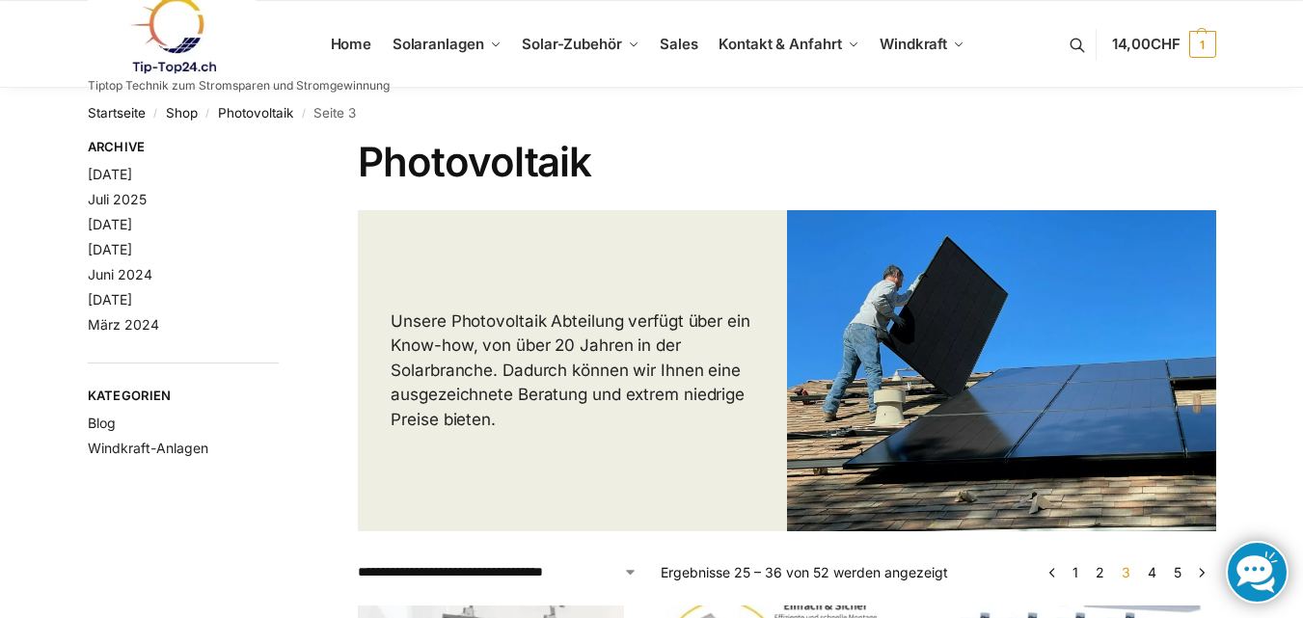
scroll to position [2156, 0]
